Goal: Information Seeking & Learning: Learn about a topic

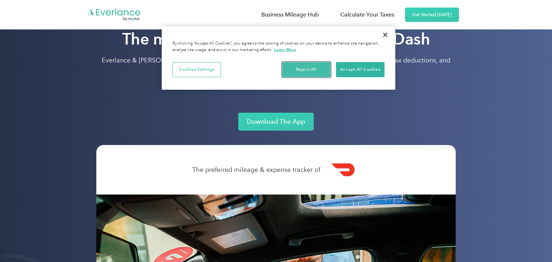
click at [308, 66] on button "Reject All" at bounding box center [306, 69] width 49 height 15
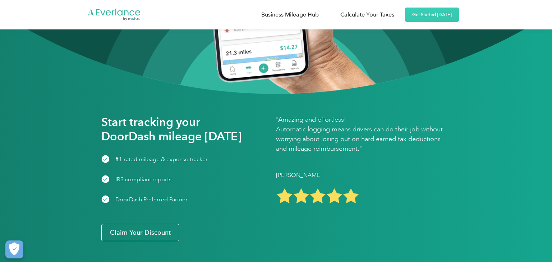
scroll to position [1088, 0]
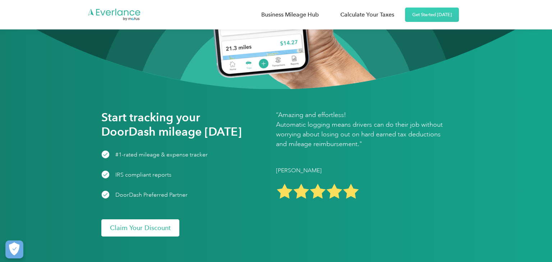
click at [157, 226] on link "Claim Your Discount" at bounding box center [140, 228] width 78 height 17
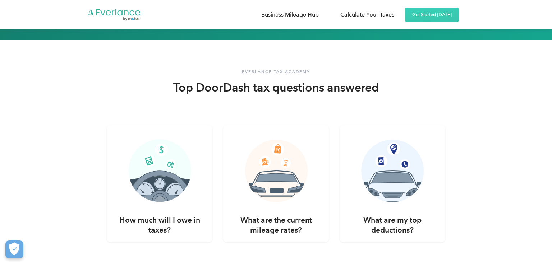
scroll to position [1314, 0]
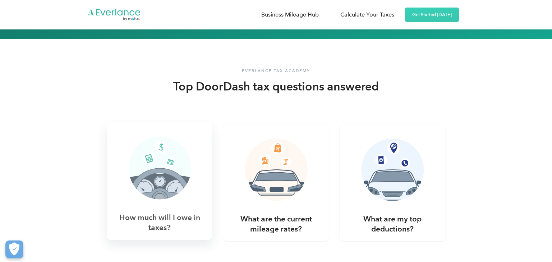
click at [176, 213] on h3 "How much will I owe in taxes?" at bounding box center [159, 223] width 88 height 20
